Goal: Find contact information: Find contact information

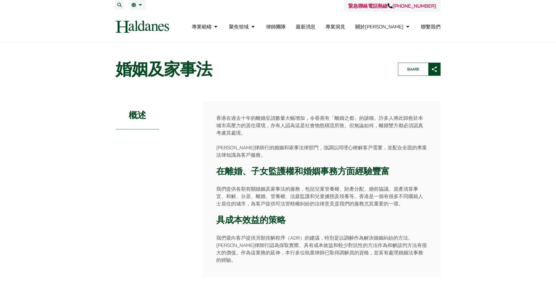
scroll to position [191, 0]
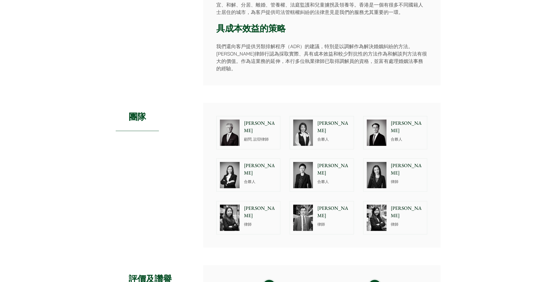
click at [252, 214] on div "[PERSON_NAME] 律師" at bounding box center [261, 217] width 37 height 33
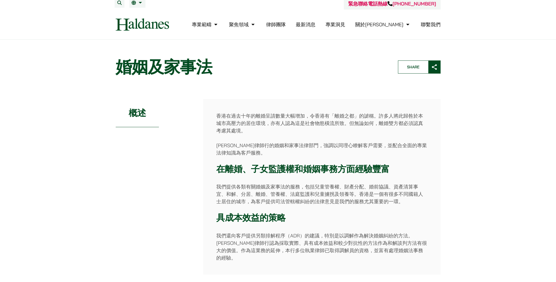
scroll to position [0, 0]
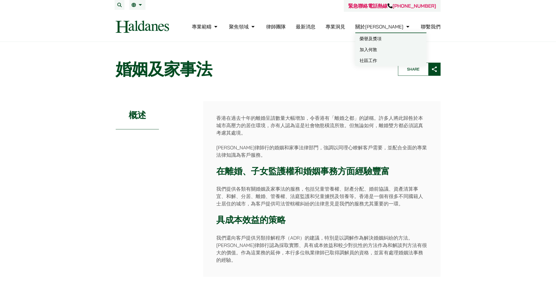
click at [409, 39] on link "榮譽及獎項" at bounding box center [390, 38] width 71 height 11
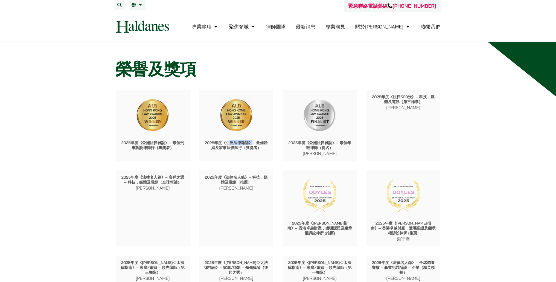
drag, startPoint x: 231, startPoint y: 143, endPoint x: 254, endPoint y: 145, distance: 23.0
click at [254, 145] on p "2025年度《亞洲法律雜誌》– 最佳婚姻及家事法律師行（獲獎者）" at bounding box center [236, 145] width 66 height 10
drag, startPoint x: 224, startPoint y: 147, endPoint x: 246, endPoint y: 148, distance: 22.2
click at [246, 148] on p "2025年度《亞洲法律雜誌》– 最佳婚姻及家事法律師行（獲獎者）" at bounding box center [236, 145] width 66 height 10
click at [430, 28] on link "聯繫我們" at bounding box center [431, 27] width 20 height 6
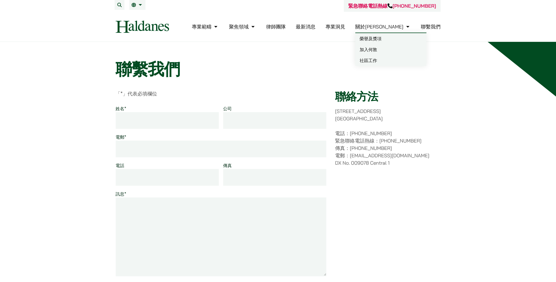
click at [398, 50] on link "加入何敦" at bounding box center [390, 49] width 71 height 11
